Goal: Task Accomplishment & Management: Use online tool/utility

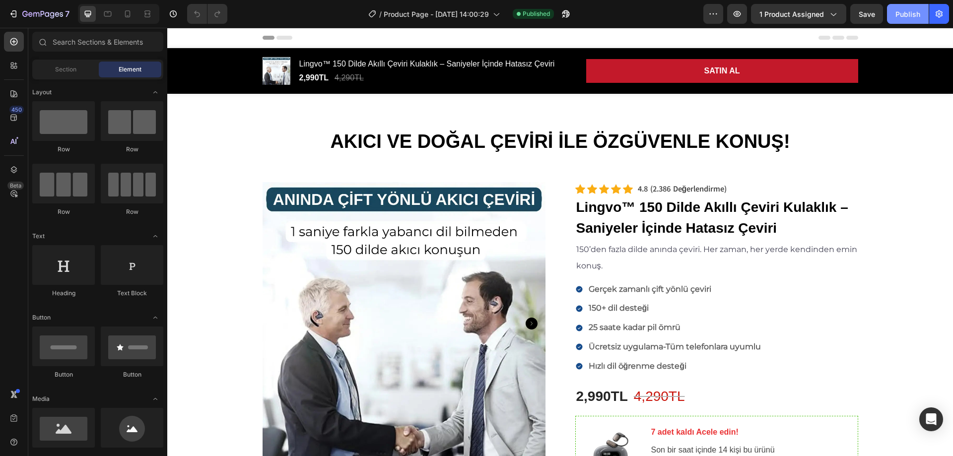
click at [905, 16] on div "Publish" at bounding box center [907, 14] width 25 height 10
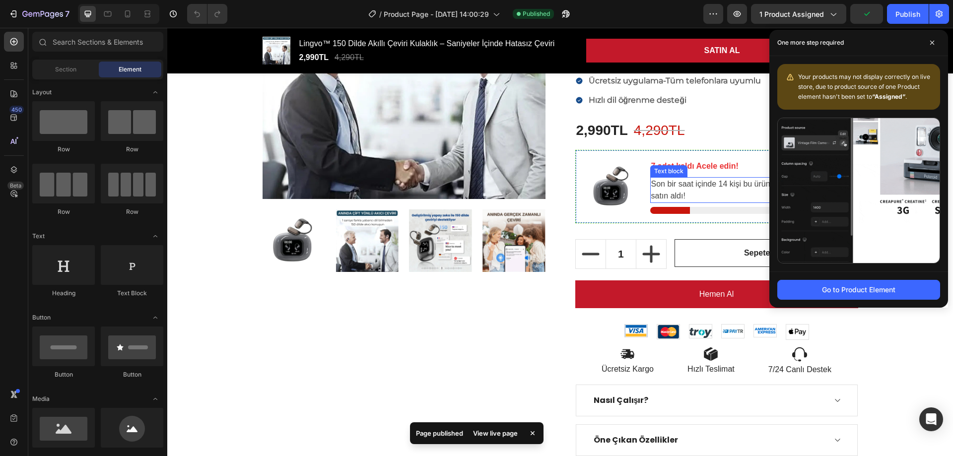
scroll to position [248, 0]
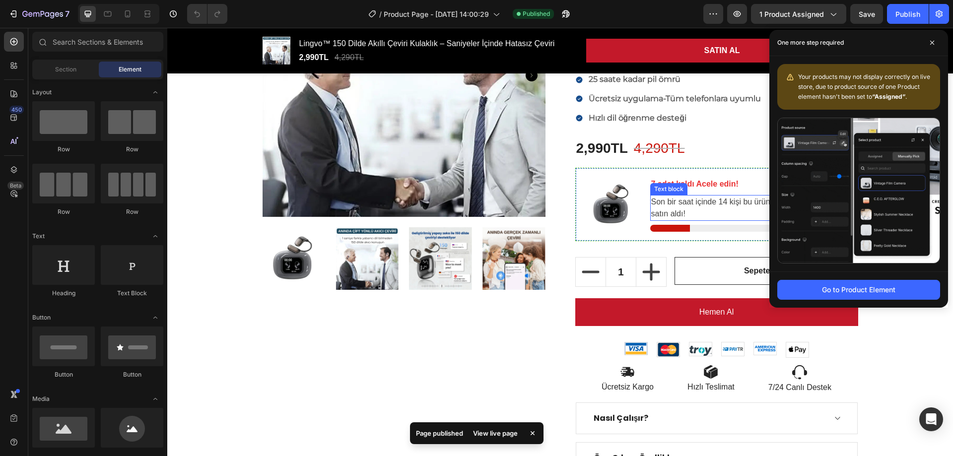
click at [705, 185] on p "7 adet kaldı Acele edin!" at bounding box center [750, 184] width 198 height 12
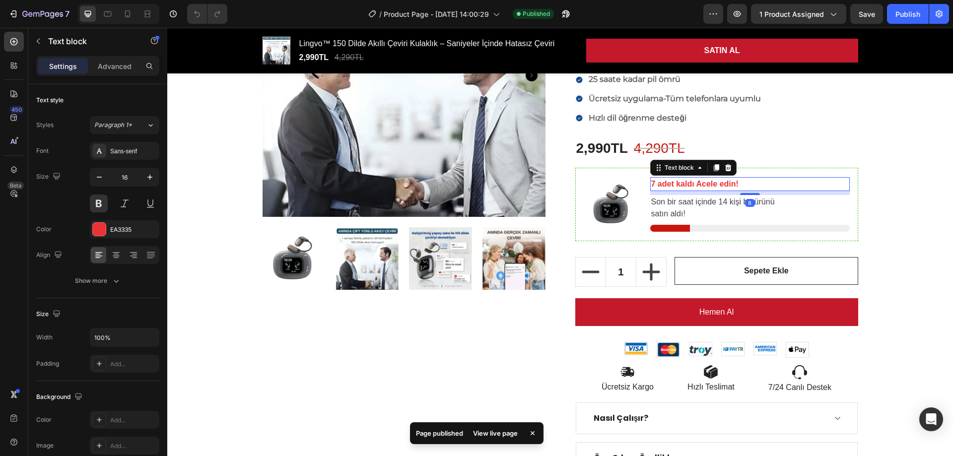
click at [651, 185] on p "7 adet kaldı Acele edin!" at bounding box center [750, 184] width 198 height 12
click at [653, 182] on p "7 adet kaldı Acele edin!" at bounding box center [750, 184] width 198 height 12
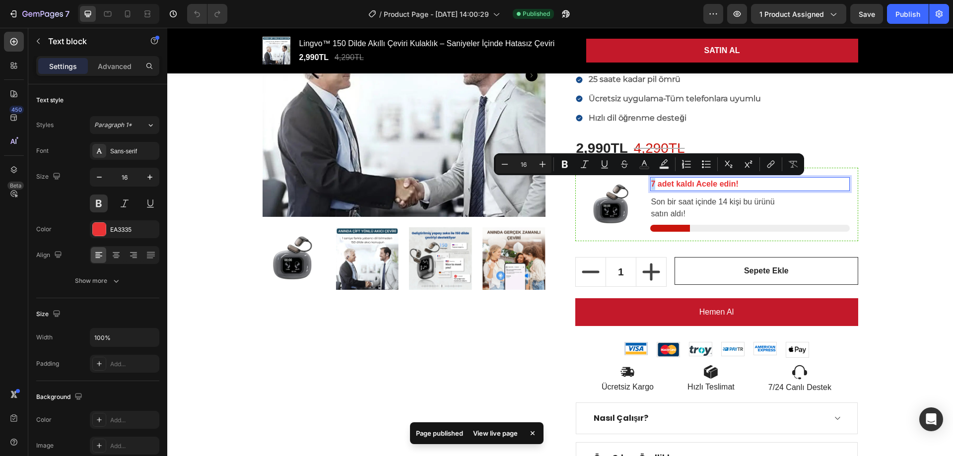
click at [651, 183] on p "7 adet kaldı Acele edin!" at bounding box center [750, 184] width 198 height 12
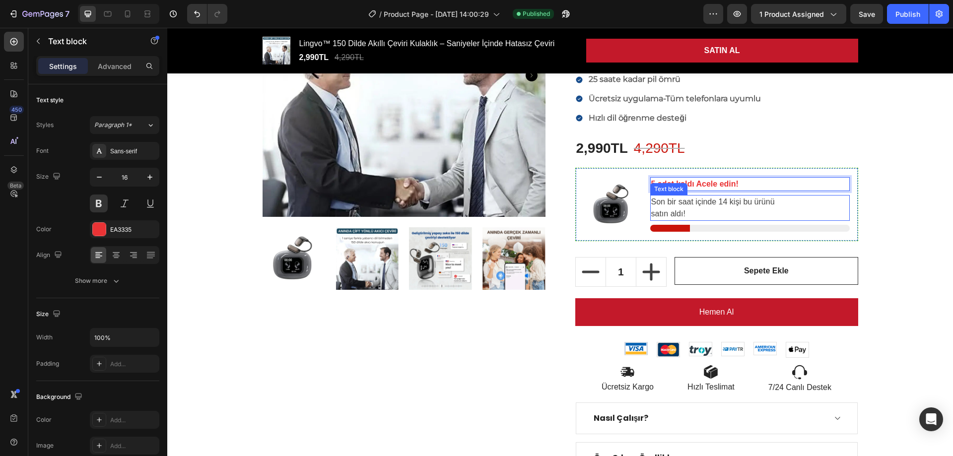
click at [712, 208] on p "Son bir saat içinde 14 kişi bu ürünü satın aldı!" at bounding box center [750, 208] width 198 height 24
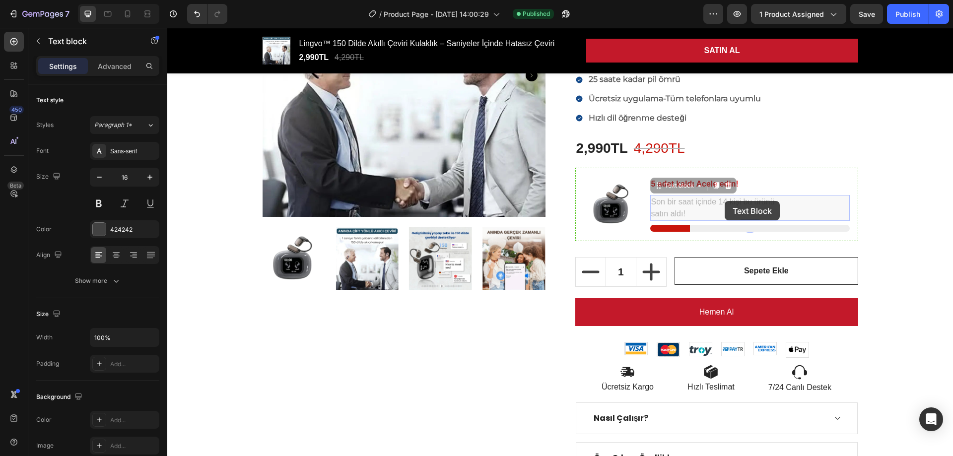
scroll to position [247, 0]
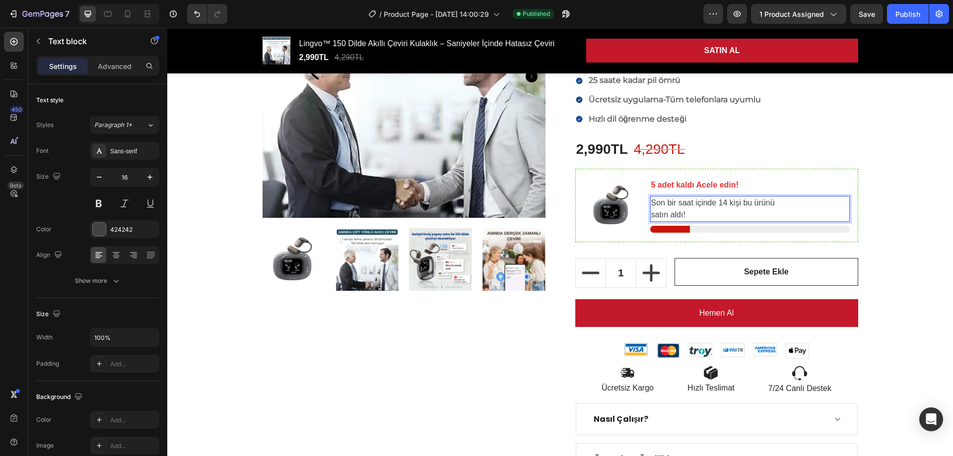
click at [724, 203] on p "Son bir saat içinde 14 kişi bu ürünü satın aldı!" at bounding box center [750, 209] width 198 height 24
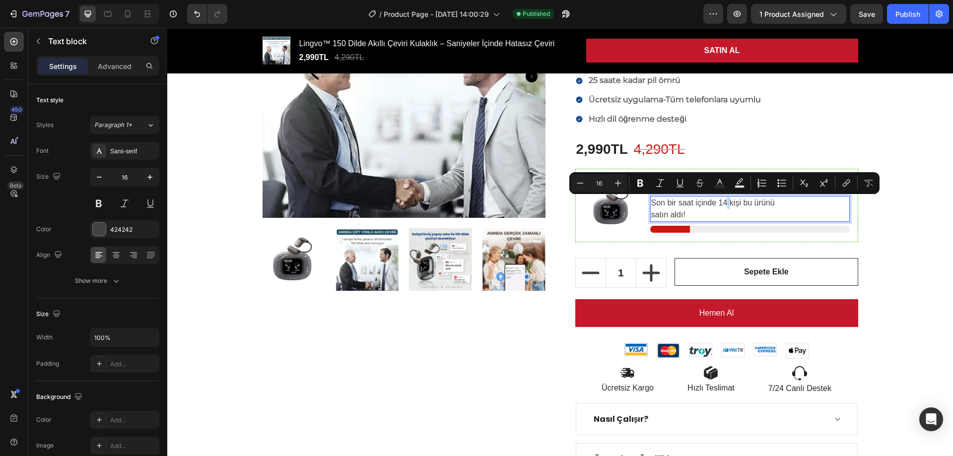
click at [722, 202] on p "Son bir saat içinde 14 kişi bu ürünü satın aldı!" at bounding box center [750, 209] width 198 height 24
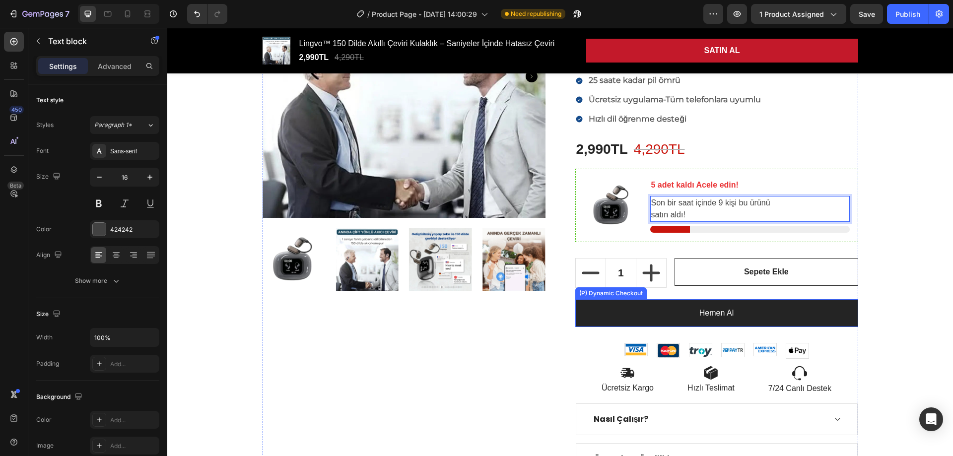
click at [756, 312] on button "Hemen Al" at bounding box center [716, 313] width 283 height 28
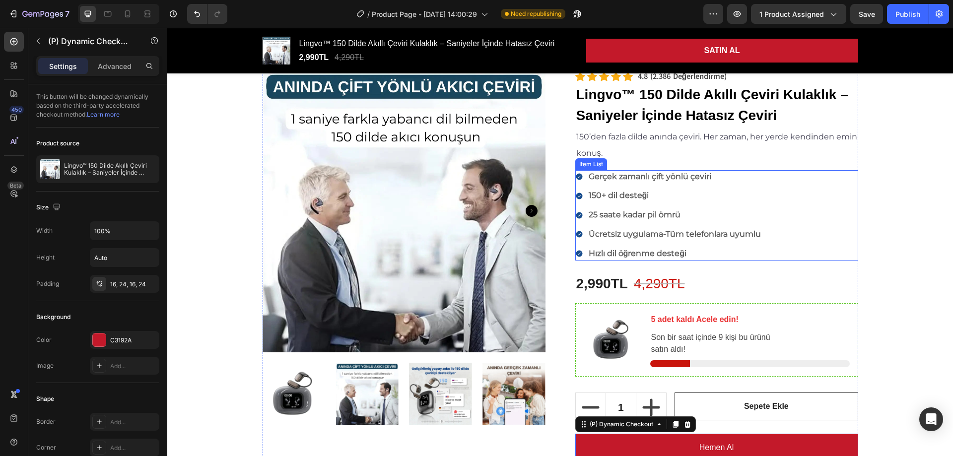
scroll to position [98, 0]
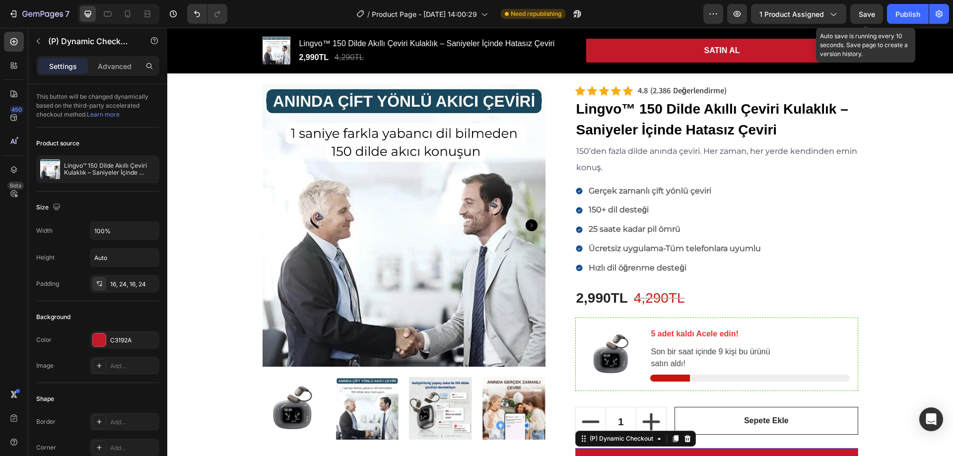
click at [865, 10] on span "Save" at bounding box center [866, 14] width 16 height 8
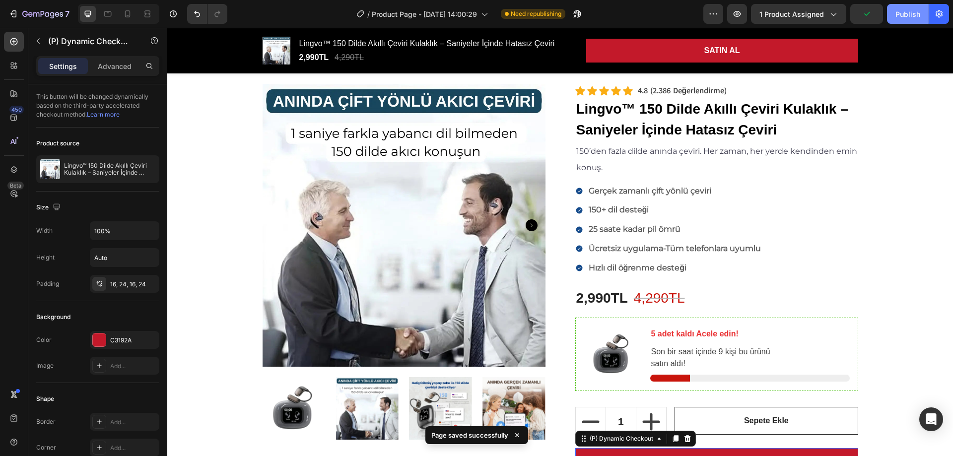
click at [906, 14] on div "Publish" at bounding box center [907, 14] width 25 height 10
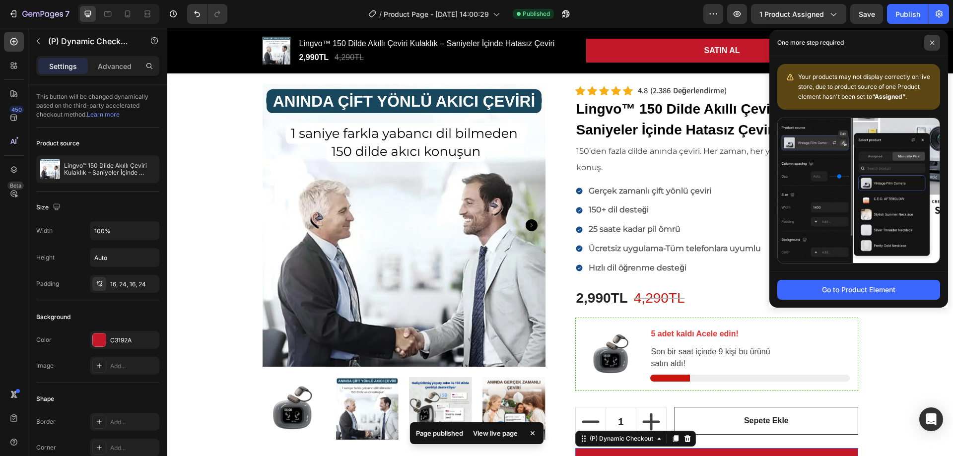
click at [932, 43] on icon at bounding box center [932, 43] width 4 height 4
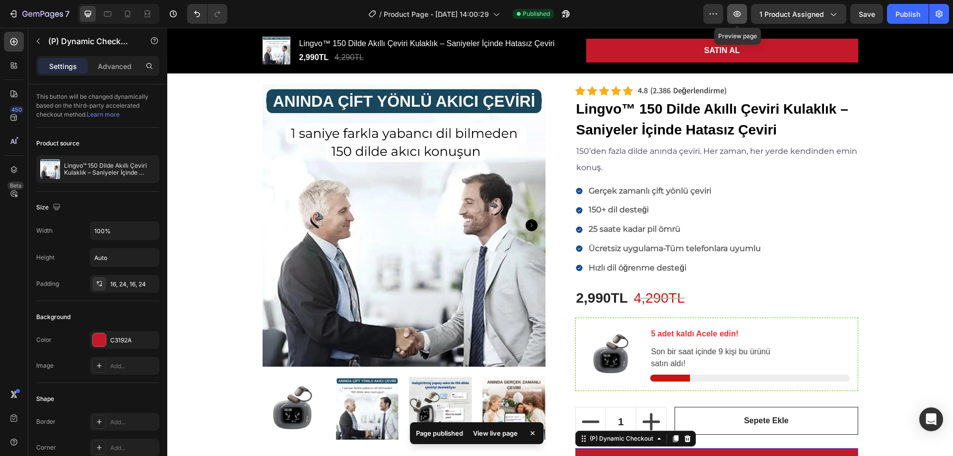
click at [742, 11] on icon "button" at bounding box center [737, 14] width 10 height 10
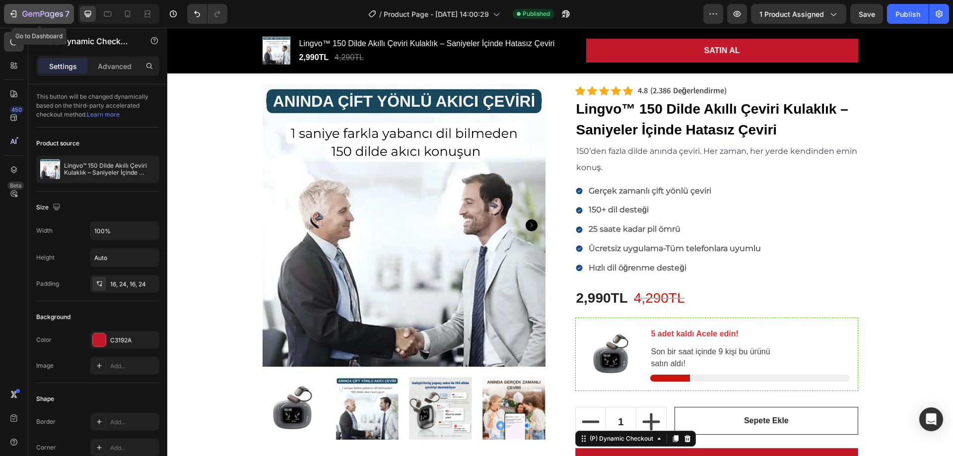
click at [15, 10] on icon "button" at bounding box center [14, 13] width 4 height 7
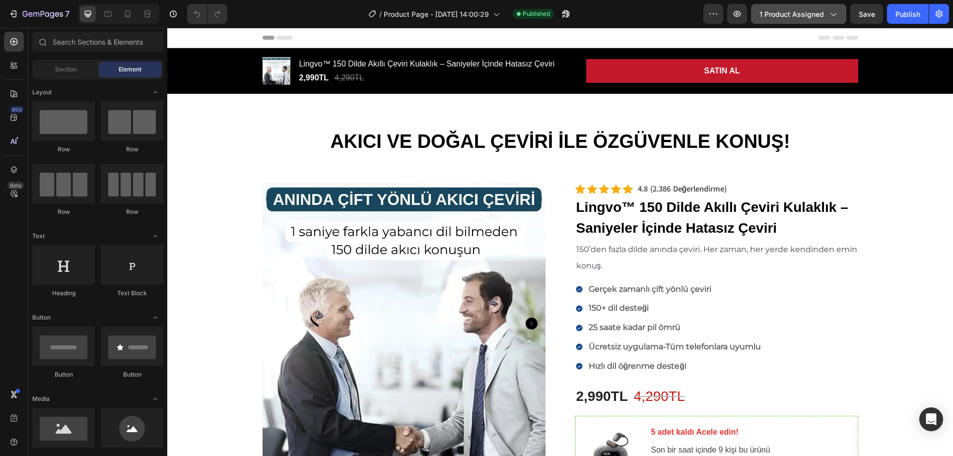
click at [824, 12] on div "1 product assigned" at bounding box center [798, 14] width 78 height 10
click at [12, 12] on icon "button" at bounding box center [13, 14] width 10 height 10
